Goal: Navigation & Orientation: Find specific page/section

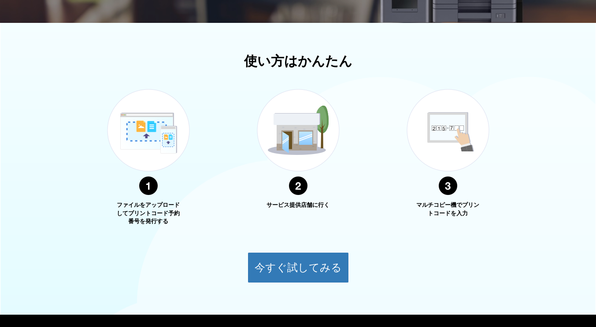
scroll to position [298, 0]
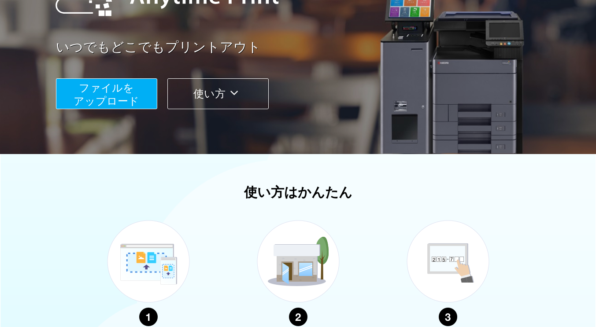
scroll to position [298, 0]
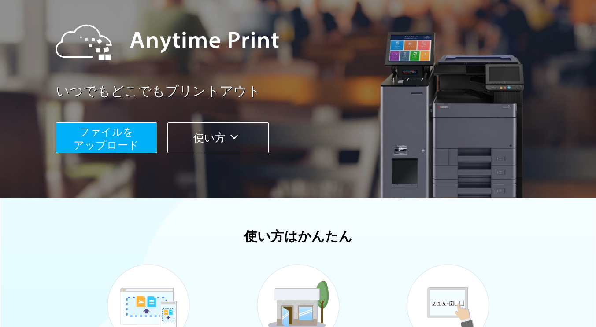
scroll to position [264, 0]
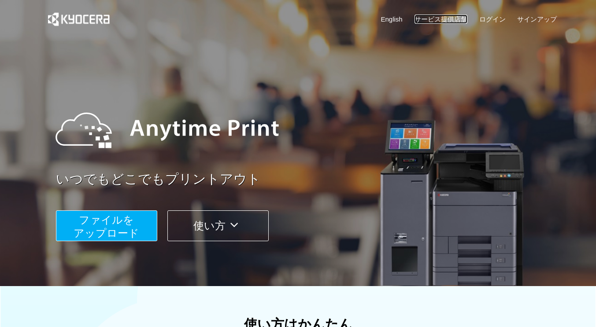
click at [435, 19] on link "サービス提供店舗" at bounding box center [440, 19] width 53 height 9
